Goal: Find specific page/section: Find specific page/section

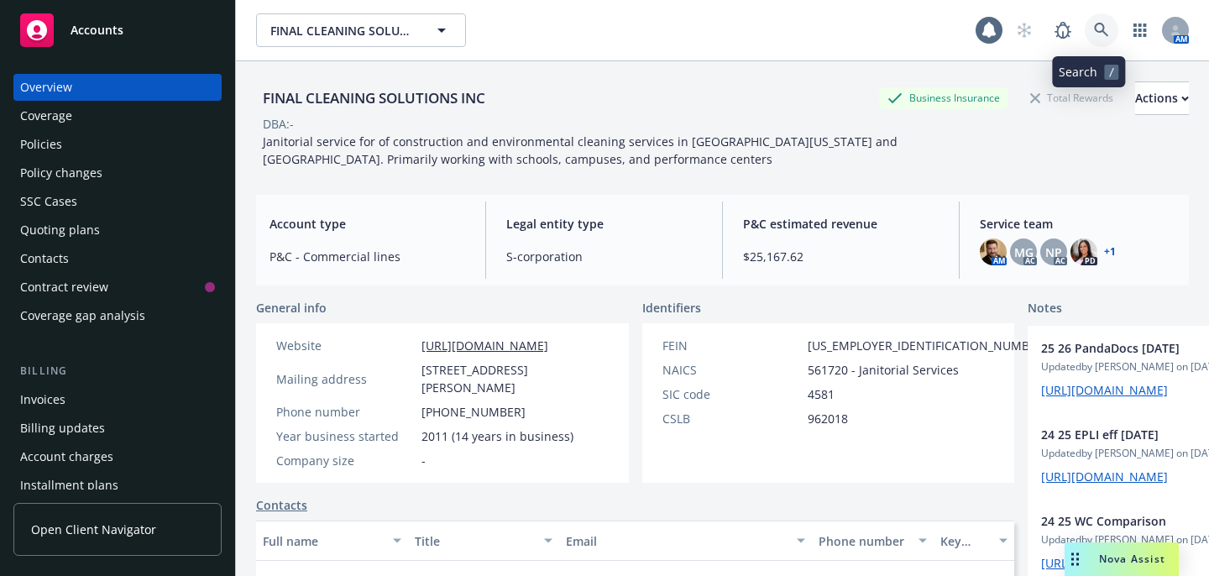
click at [1094, 32] on icon at bounding box center [1101, 30] width 15 height 15
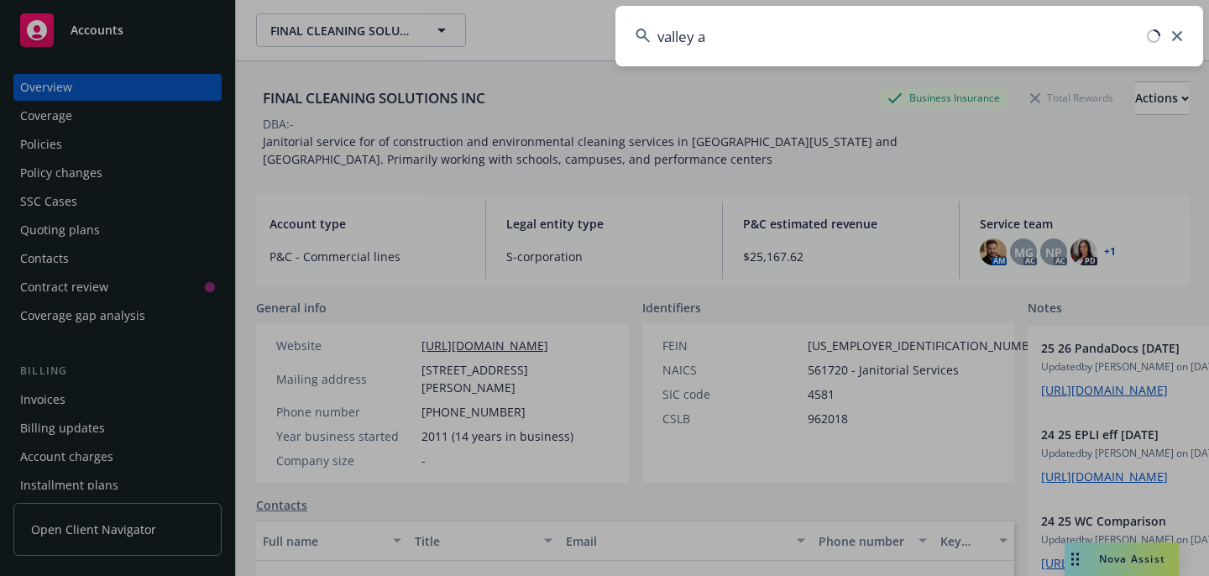
type input "valley ag"
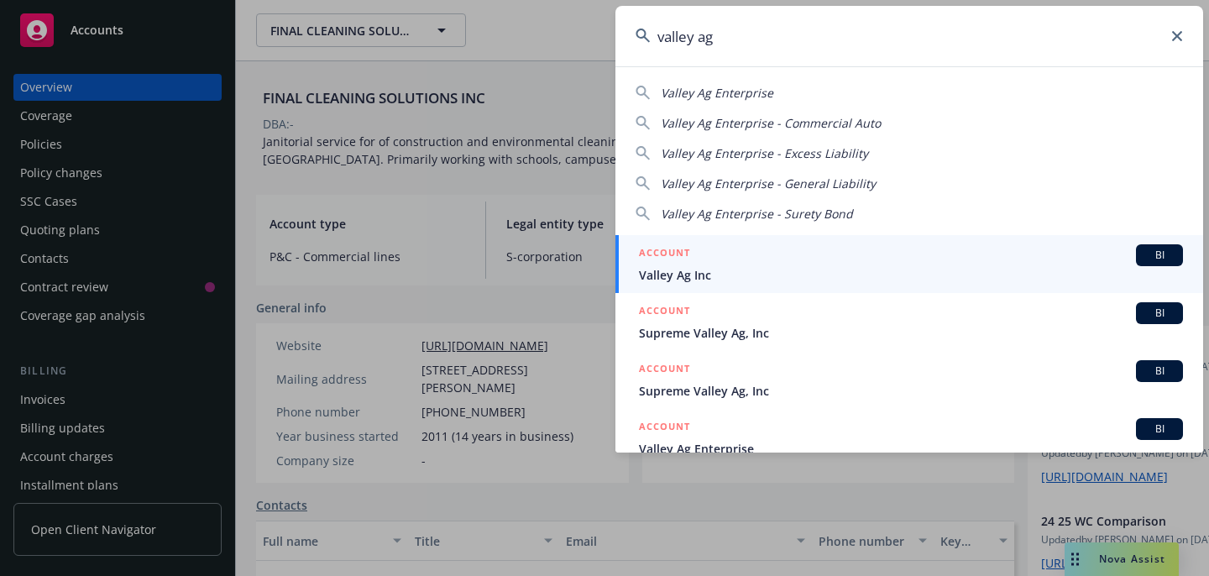
click at [781, 255] on div "ACCOUNT BI" at bounding box center [911, 255] width 544 height 22
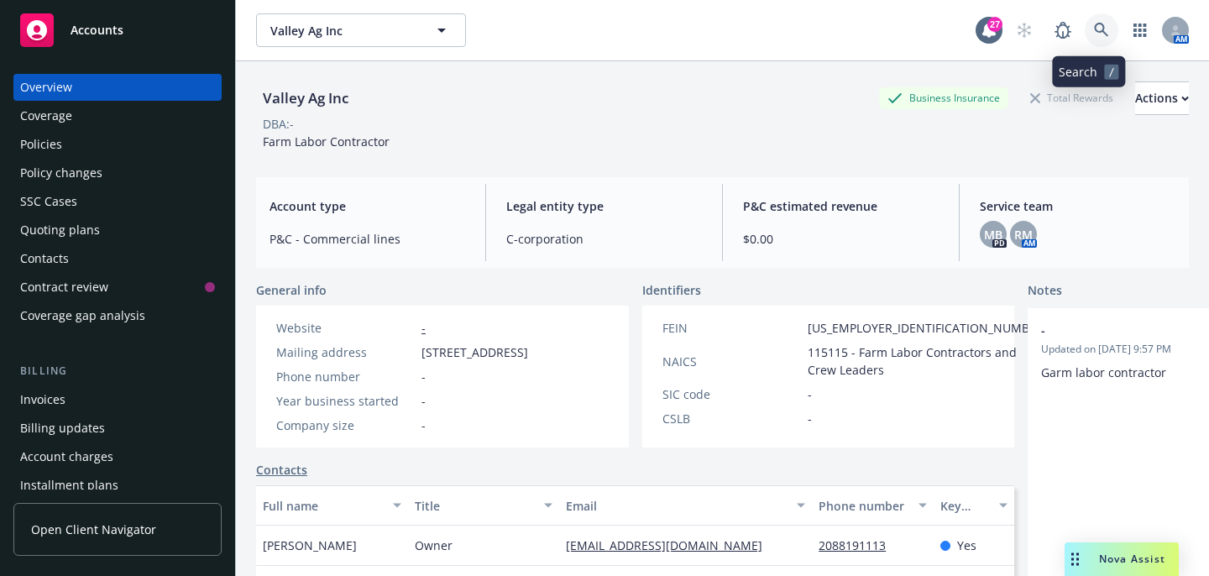
click at [1096, 31] on link at bounding box center [1101, 30] width 34 height 34
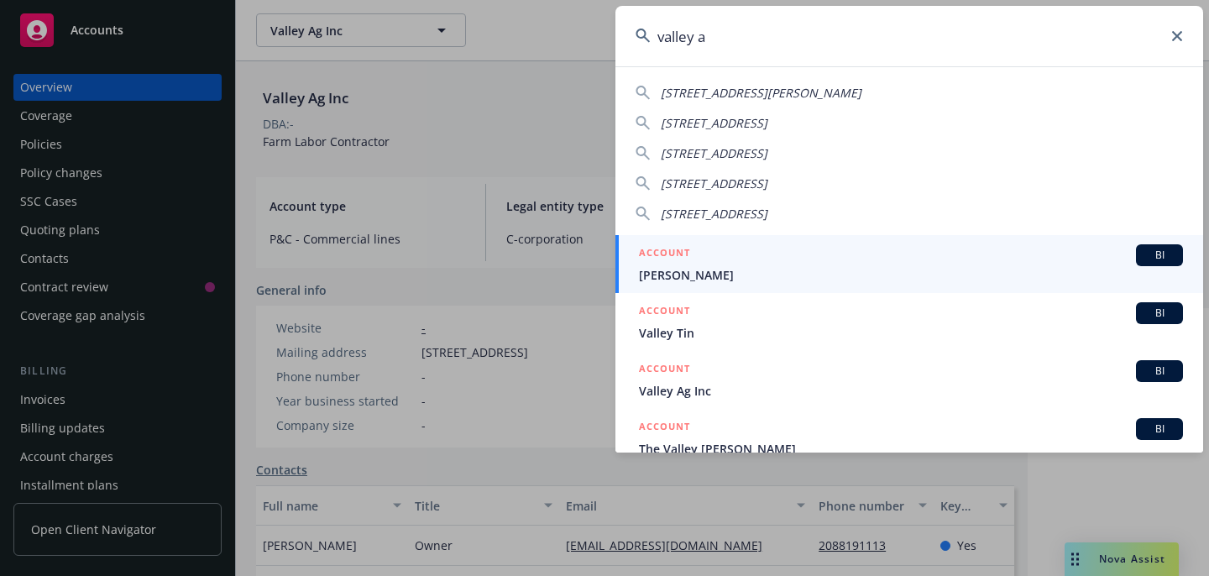
type input "valley ag"
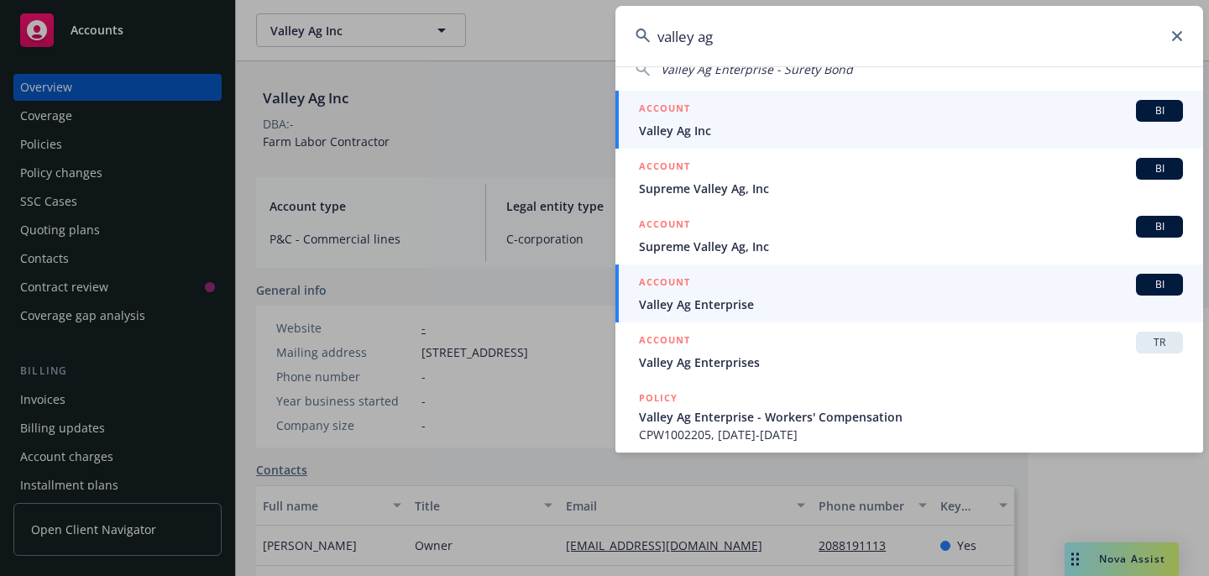
scroll to position [153, 0]
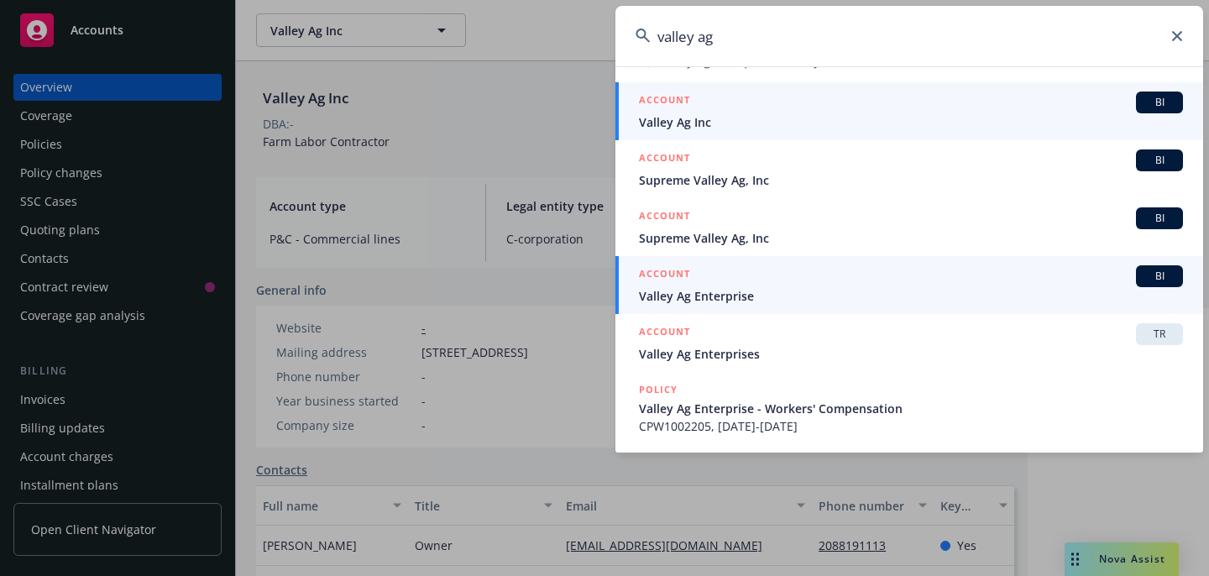
click at [792, 288] on span "Valley Ag Enterprise" at bounding box center [911, 296] width 544 height 18
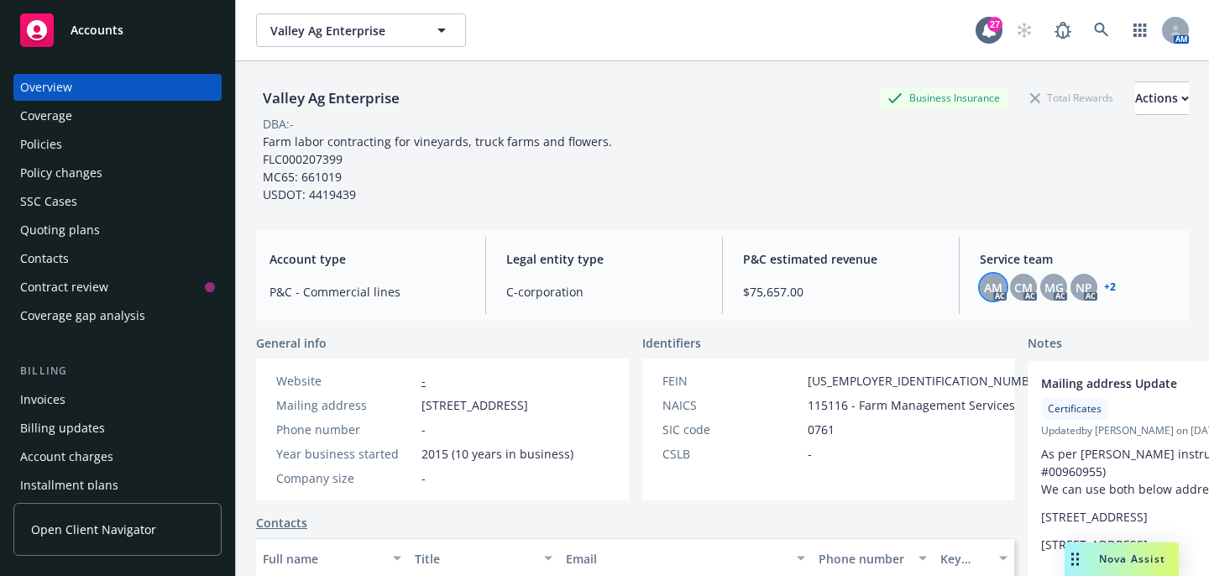
click at [984, 283] on span "AM" at bounding box center [993, 288] width 18 height 18
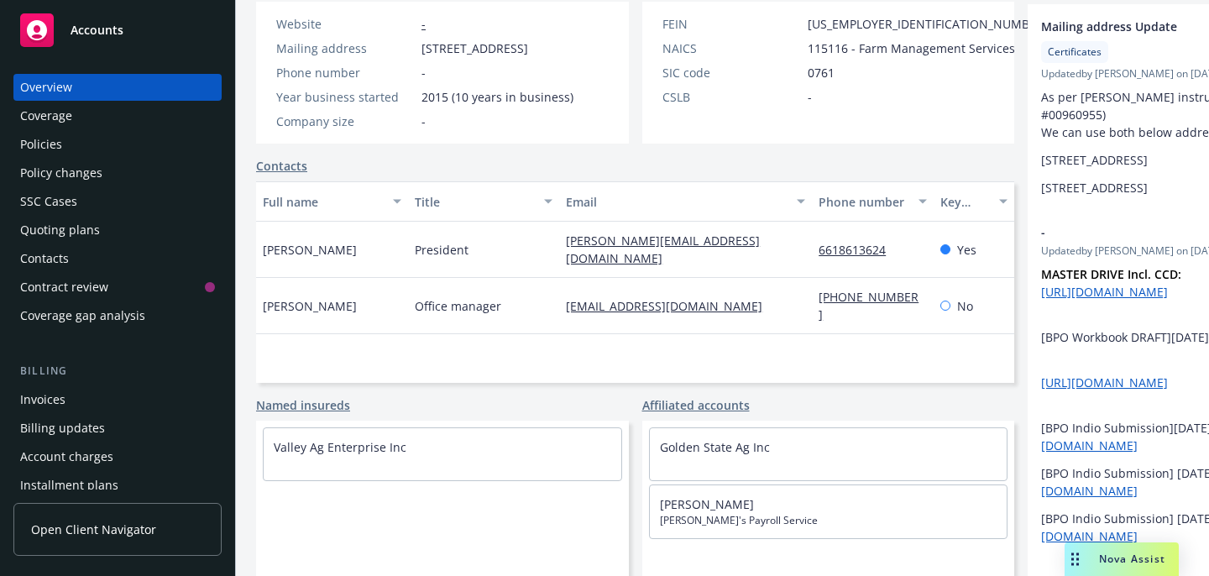
scroll to position [421, 0]
